Goal: Information Seeking & Learning: Learn about a topic

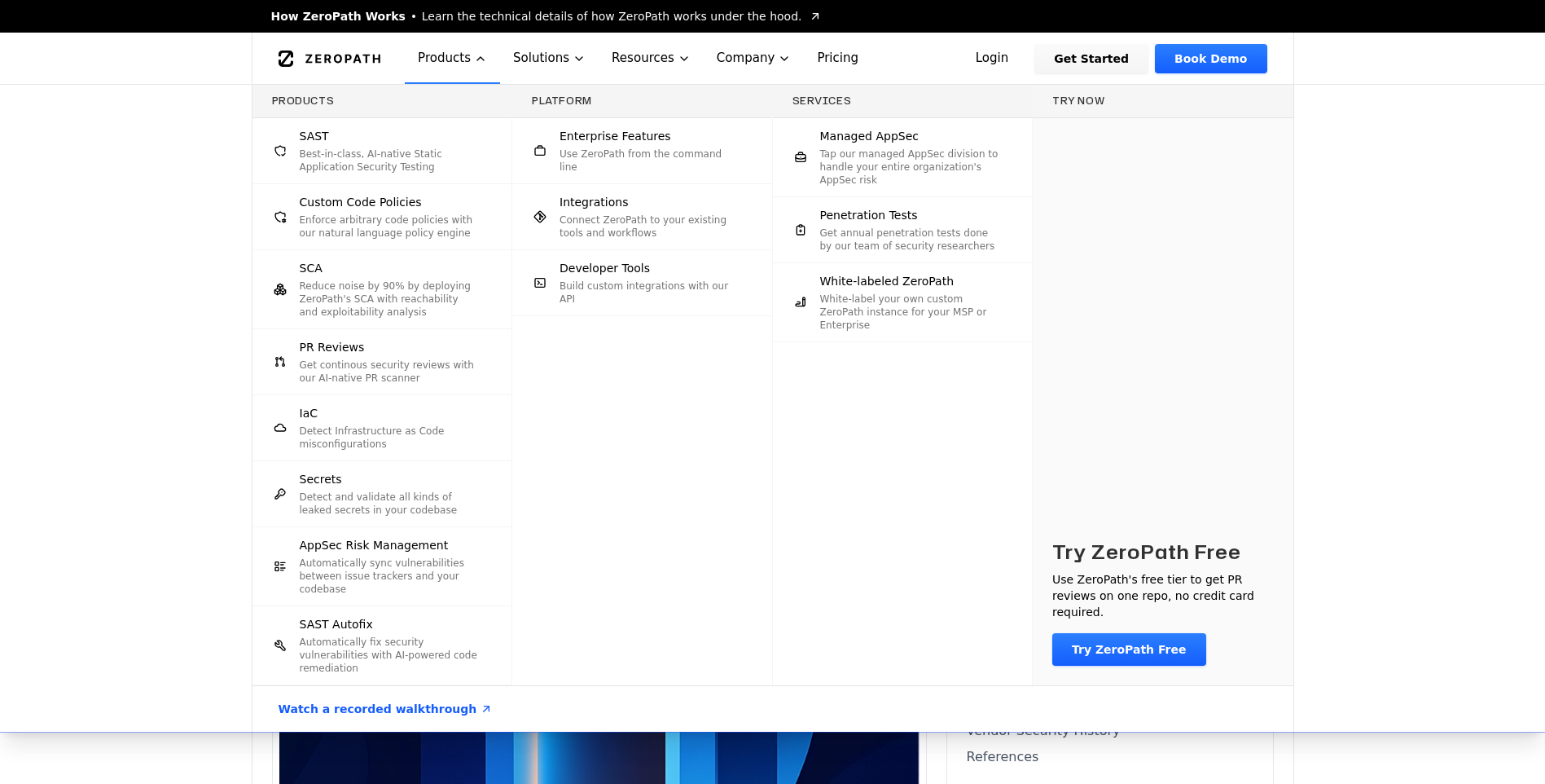
click at [116, 344] on div "Products SAST Best-in-class, AI-native Static Application Security Testing Cust…" at bounding box center [772, 408] width 1545 height 647
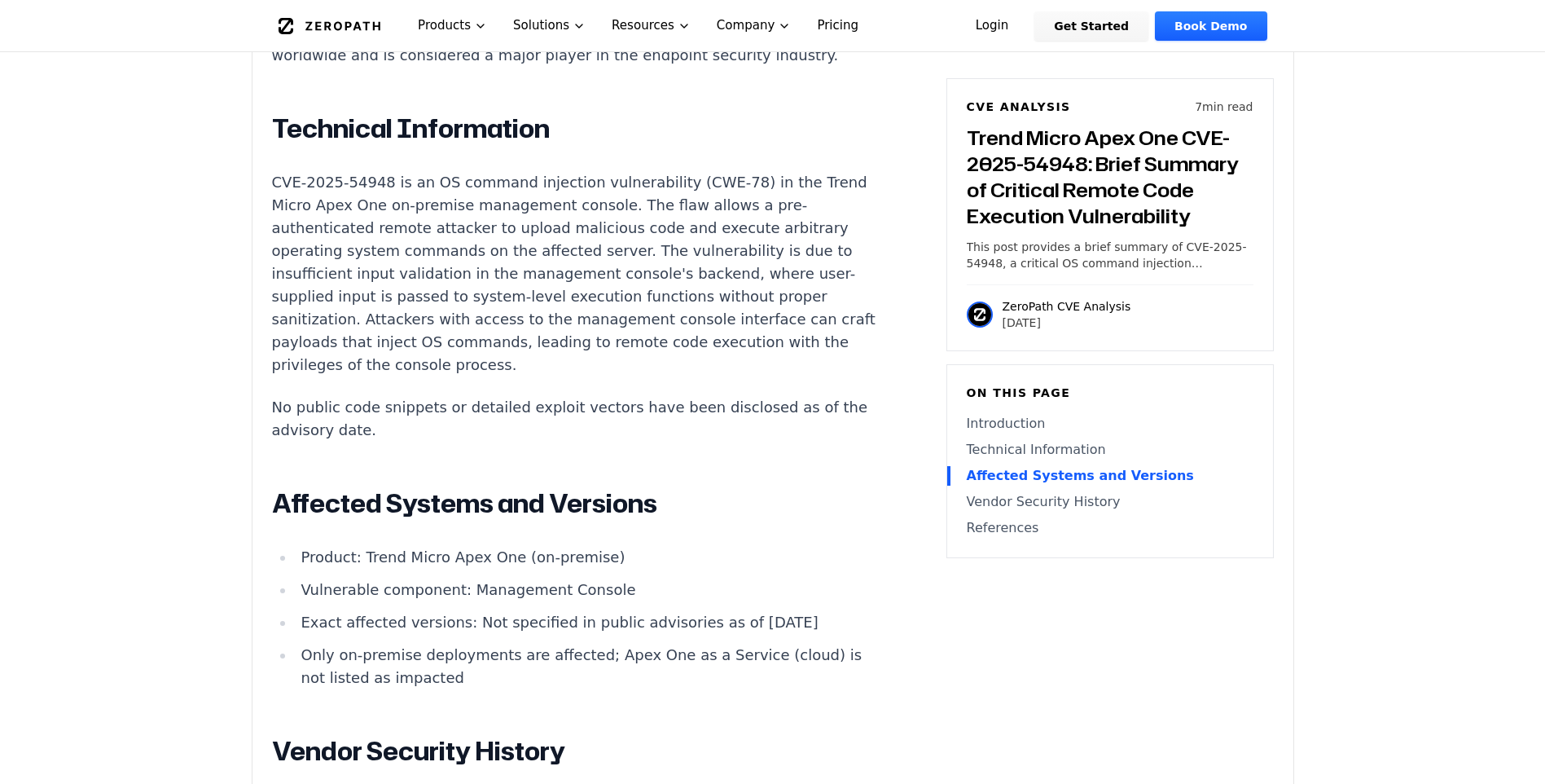
scroll to position [1466, 0]
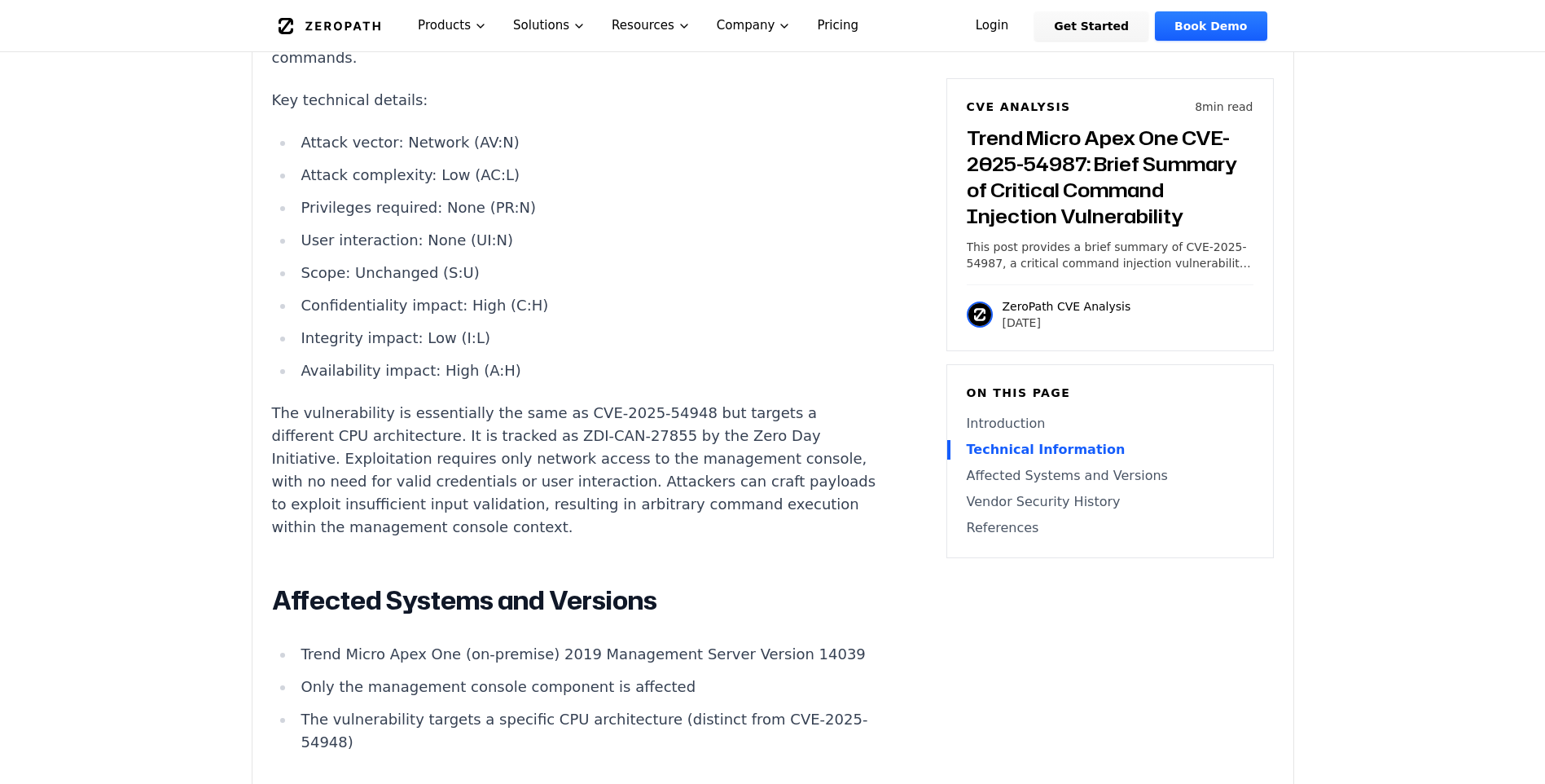
scroll to position [1874, 0]
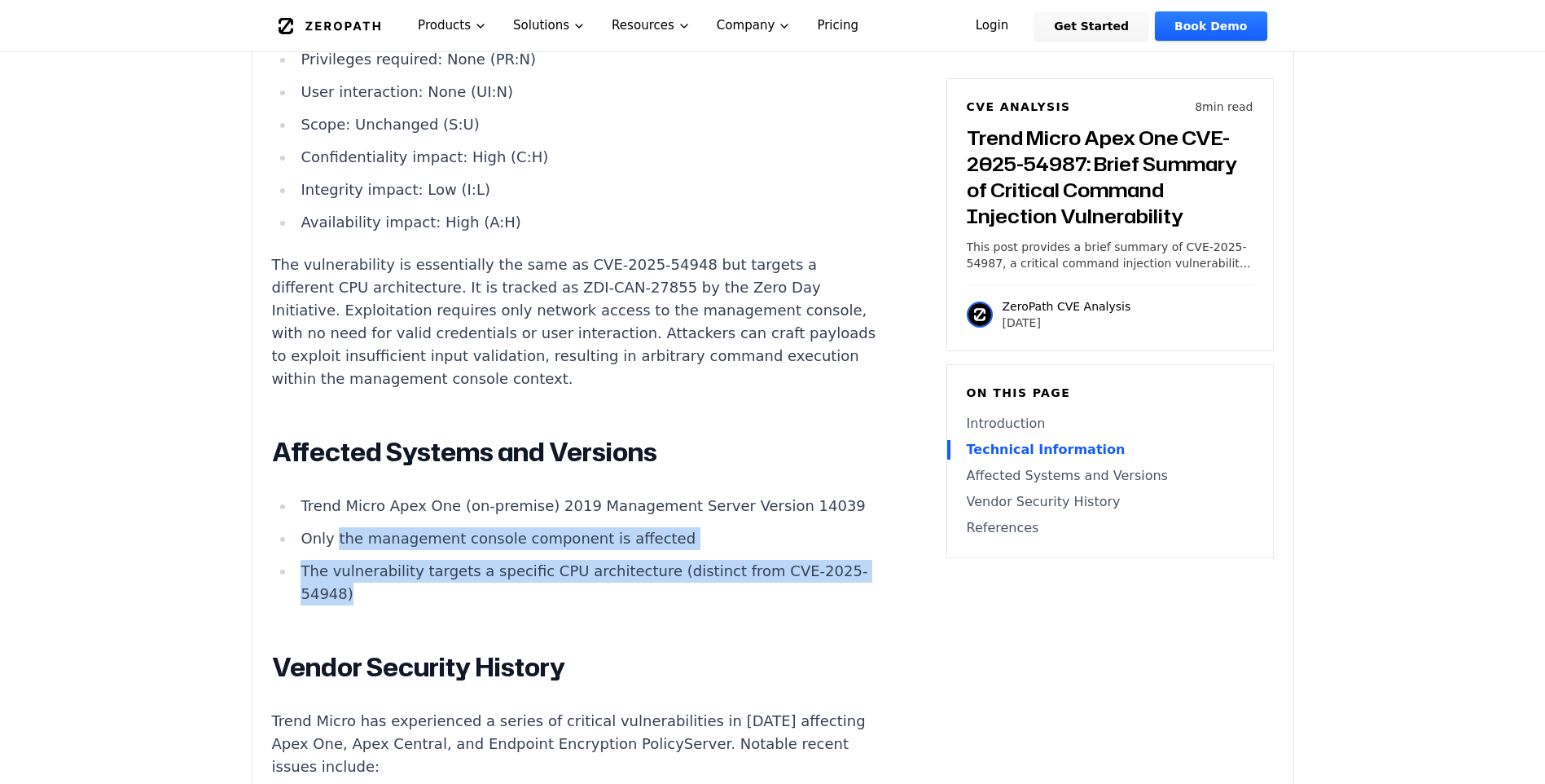
drag, startPoint x: 398, startPoint y: 578, endPoint x: 335, endPoint y: 498, distance: 101.8
click at [335, 498] on ul "Trend Micro Apex One (on-premise) 2019 Management Server Version 14039 Only the…" at bounding box center [575, 550] width 606 height 111
drag, startPoint x: 335, startPoint y: 498, endPoint x: 521, endPoint y: 579, distance: 202.9
click at [521, 579] on li "The vulnerability targets a specific CPU architecture (distinct from CVE-2025-5…" at bounding box center [586, 582] width 583 height 45
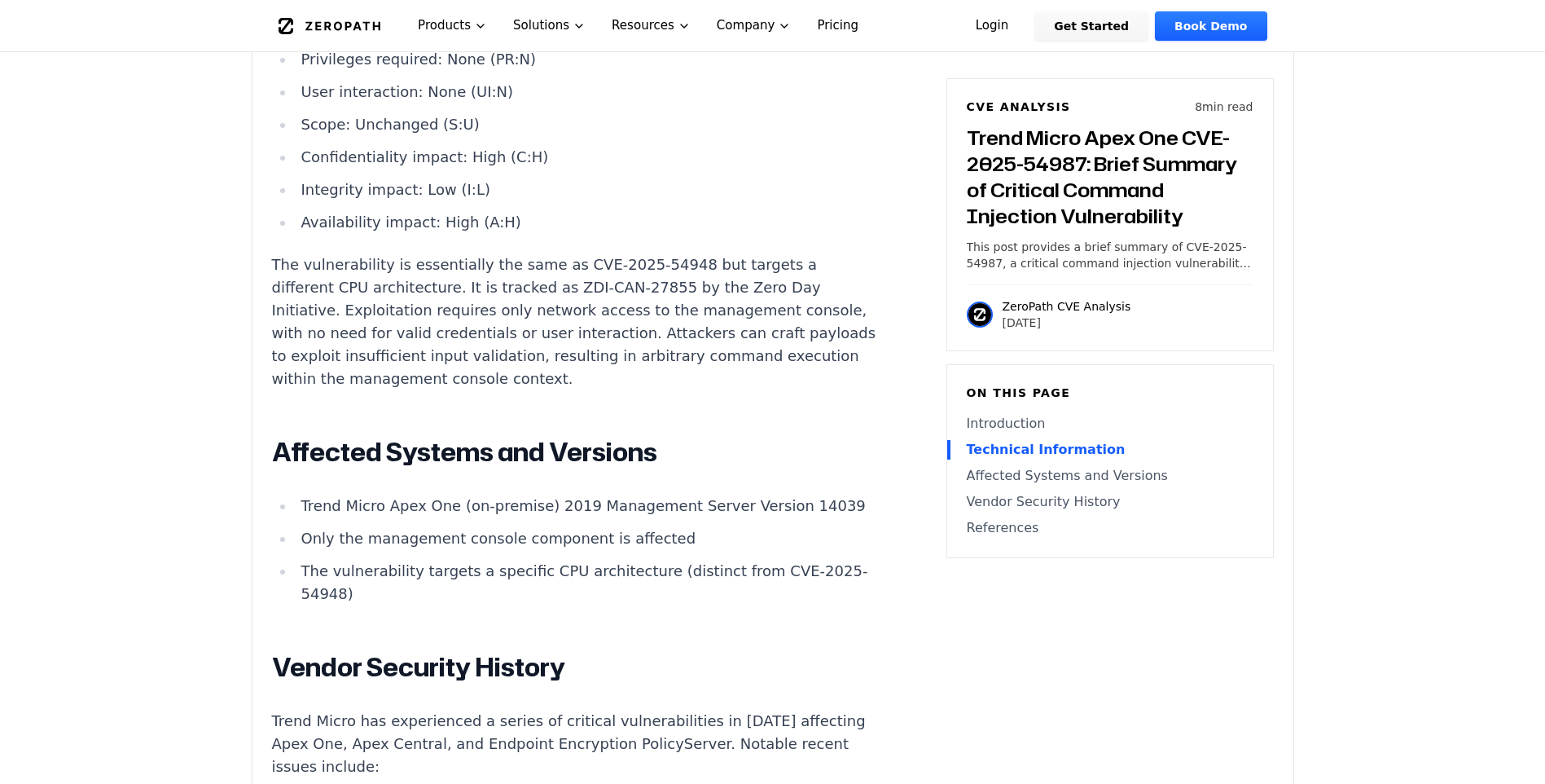
click at [376, 494] on li "Trend Micro Apex One (on-premise) 2019 Management Server Version 14039" at bounding box center [586, 506] width 583 height 23
